Goal: Task Accomplishment & Management: Use online tool/utility

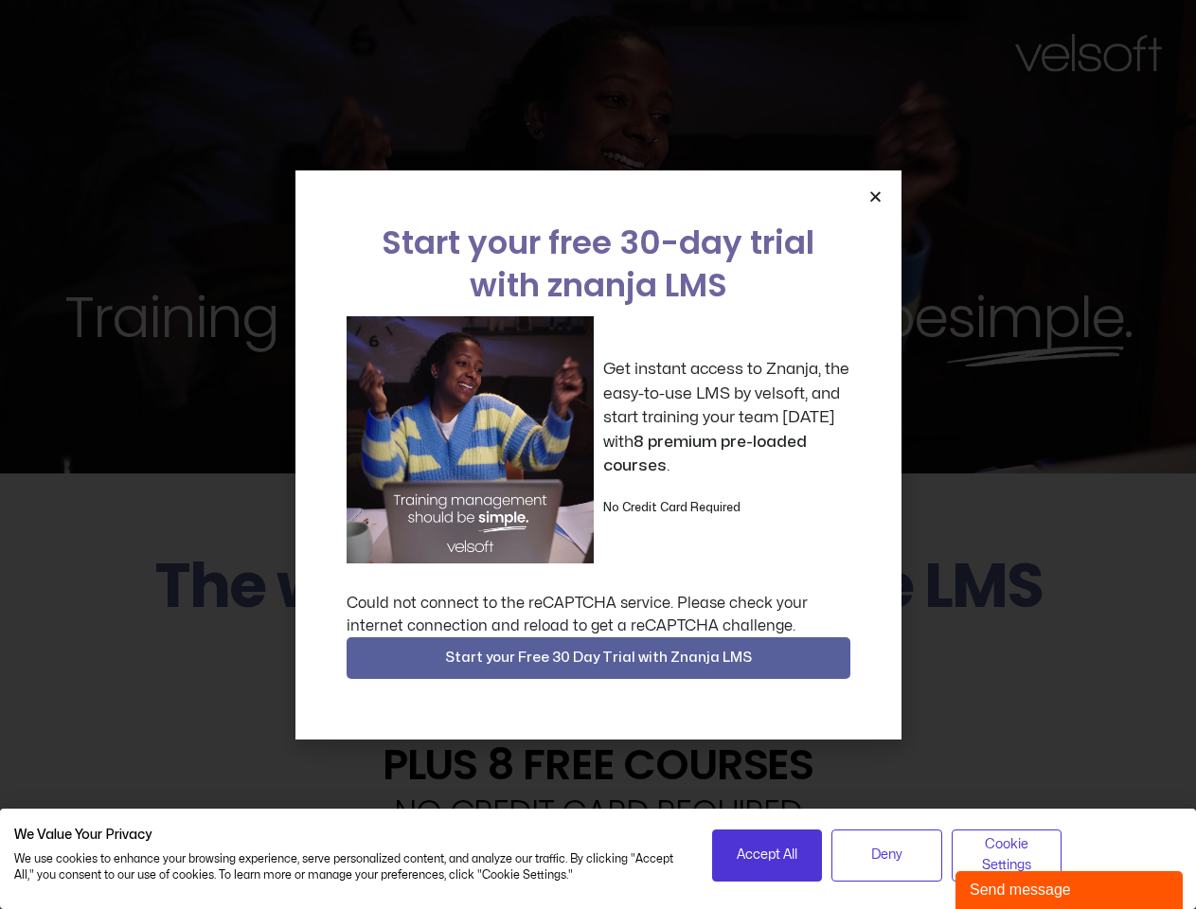
click at [598, 455] on div "Get instant access to Znanja, the easy-to-use LMS by velsoft, and start trainin…" at bounding box center [599, 439] width 504 height 247
click at [767, 855] on span "Accept All" at bounding box center [767, 855] width 61 height 21
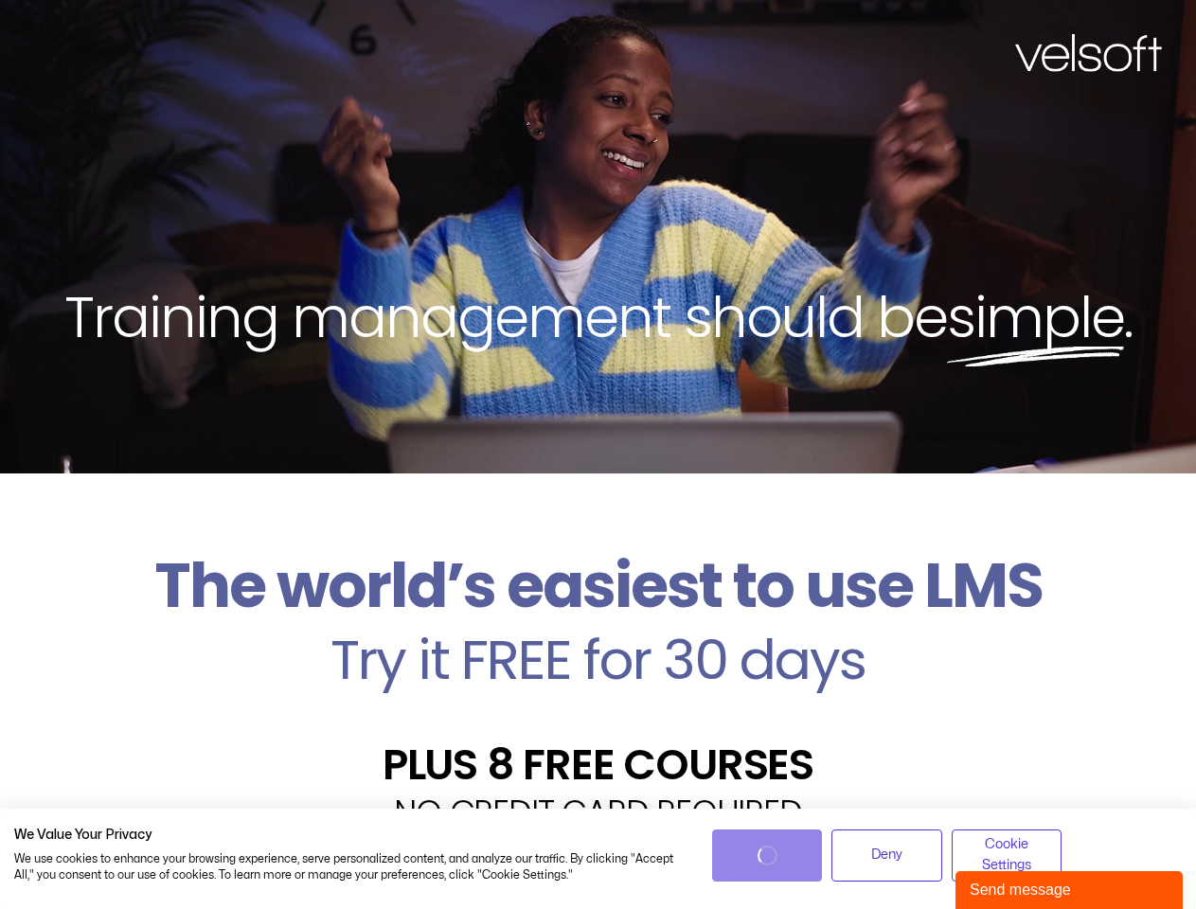
click at [887, 855] on div "Velsoft’s Znanja LMS is built for small and medium-sized businesses that want t…" at bounding box center [598, 907] width 1168 height 138
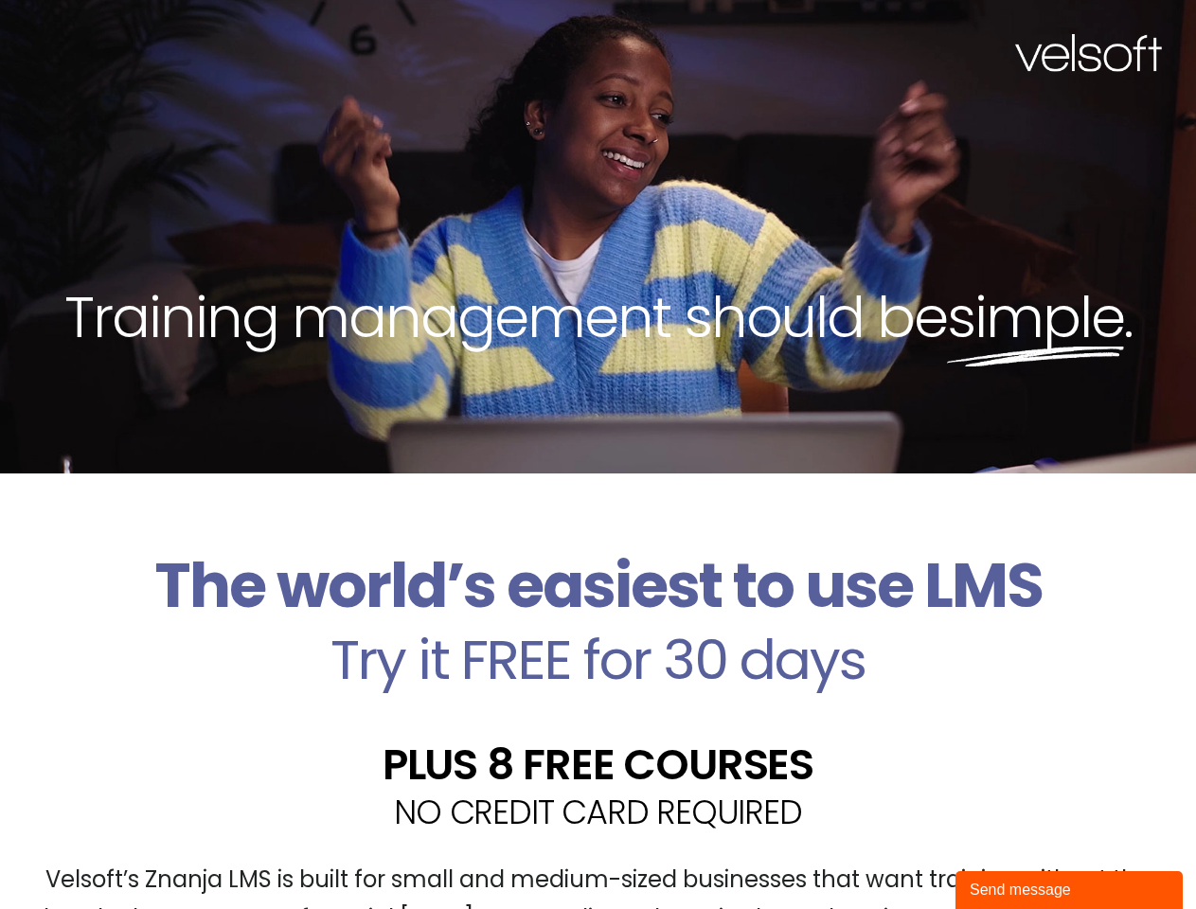
click at [1007, 855] on div "Velsoft’s Znanja LMS is built for small and medium-sized businesses that want t…" at bounding box center [598, 907] width 1168 height 138
click at [598, 455] on div "Training management should be simple ." at bounding box center [598, 237] width 1196 height 474
click at [875, 196] on div "Training management should be simple ." at bounding box center [598, 237] width 1196 height 474
click at [599, 658] on h2 "Try it FREE for 30 days" at bounding box center [598, 660] width 1168 height 55
click at [1069, 890] on div "Send message" at bounding box center [1069, 890] width 199 height 23
